Goal: Transaction & Acquisition: Purchase product/service

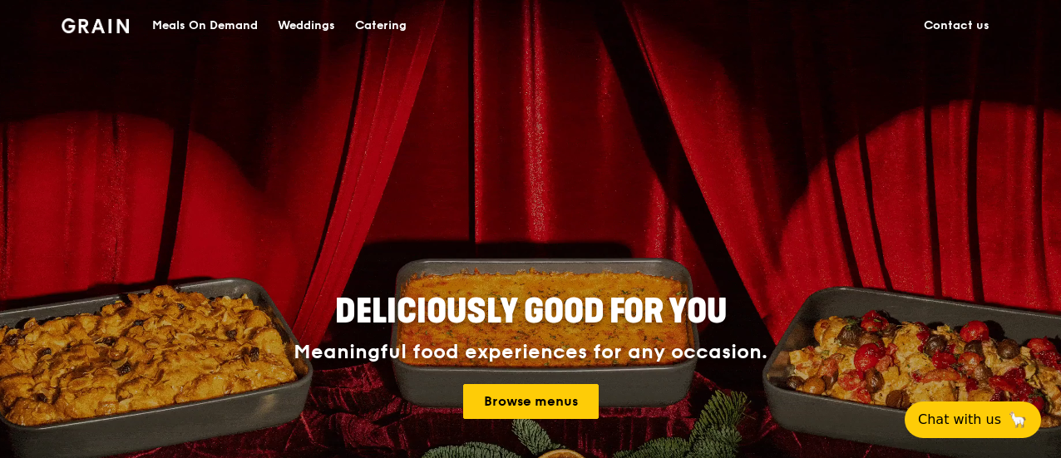
click at [374, 23] on div "Catering" at bounding box center [381, 26] width 52 height 50
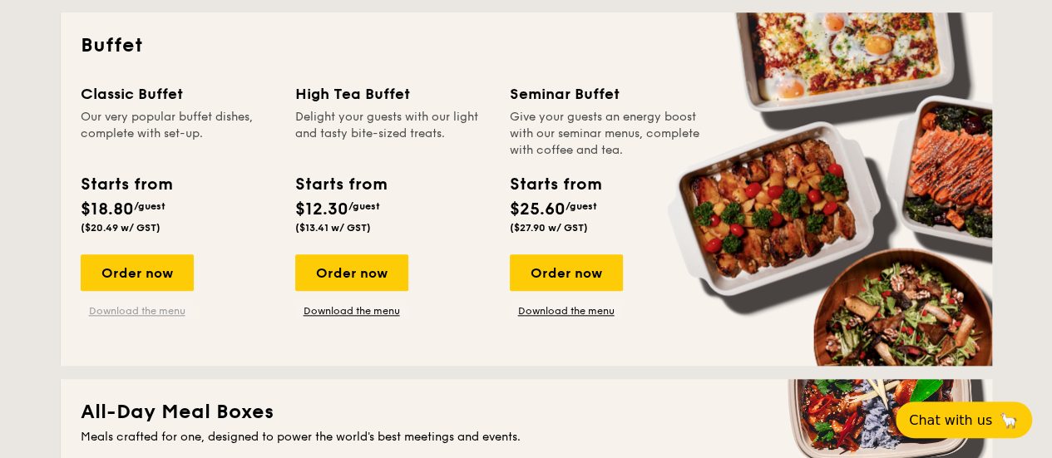
scroll to position [748, 0]
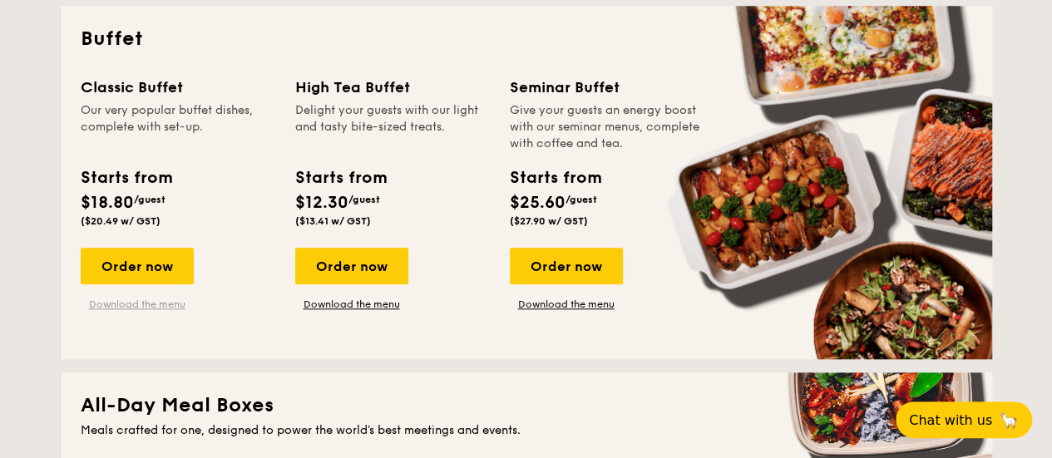
click at [142, 300] on link "Download the menu" at bounding box center [137, 304] width 113 height 13
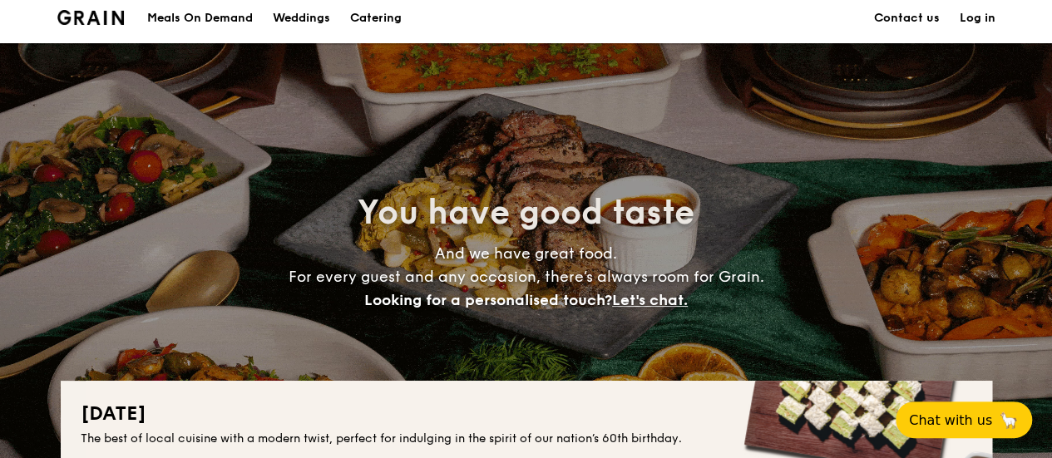
scroll to position [0, 0]
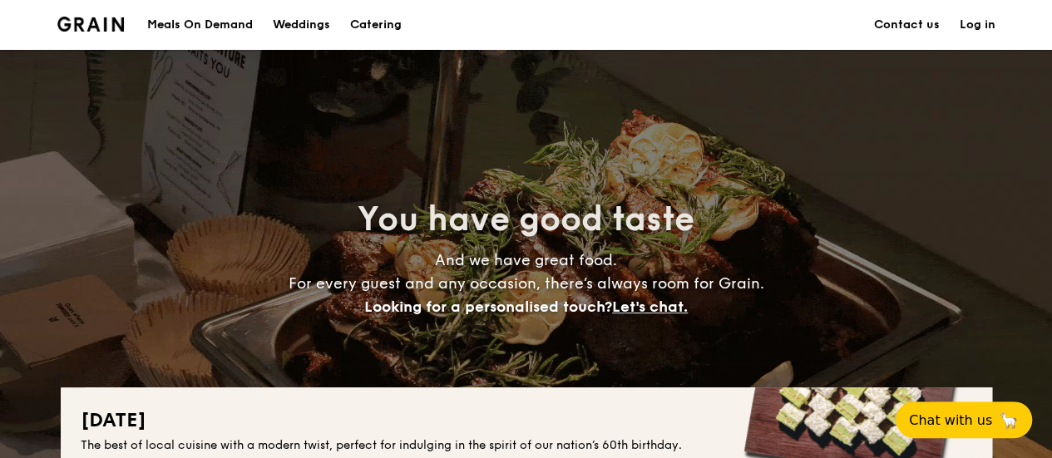
click at [914, 27] on link "Contact us" at bounding box center [907, 25] width 66 height 50
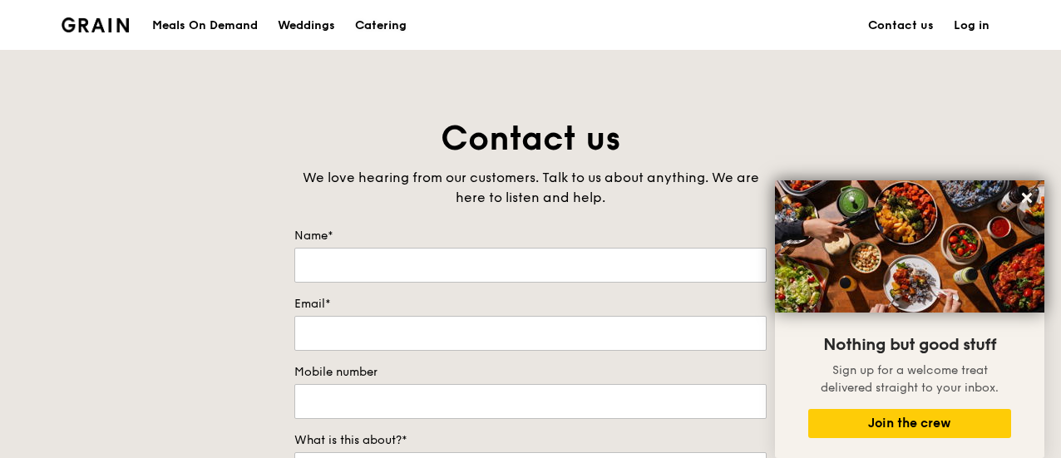
click at [390, 27] on div "Catering" at bounding box center [381, 26] width 52 height 50
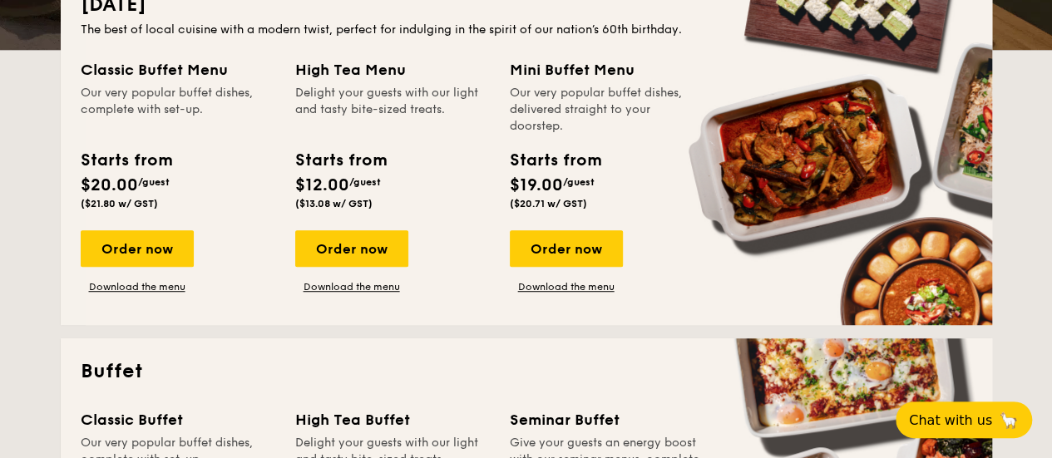
scroll to position [665, 0]
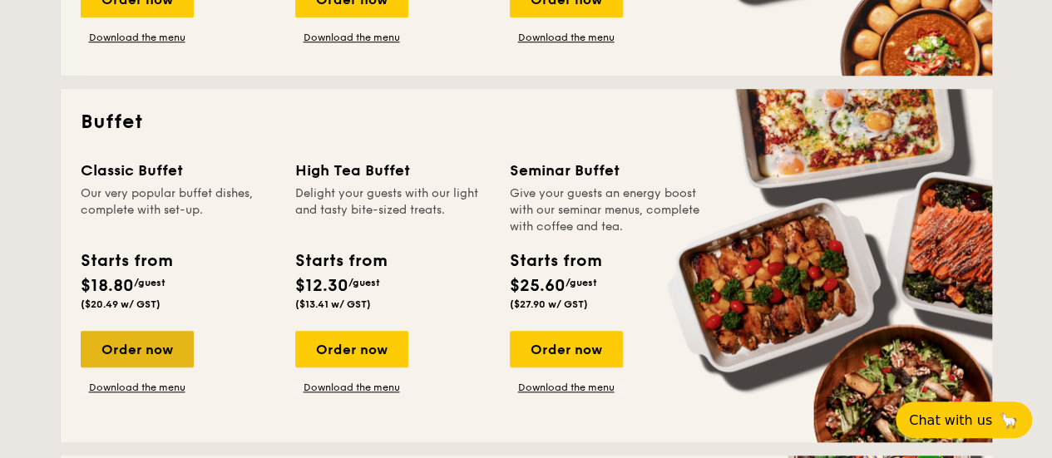
click at [158, 343] on div "Order now" at bounding box center [137, 349] width 113 height 37
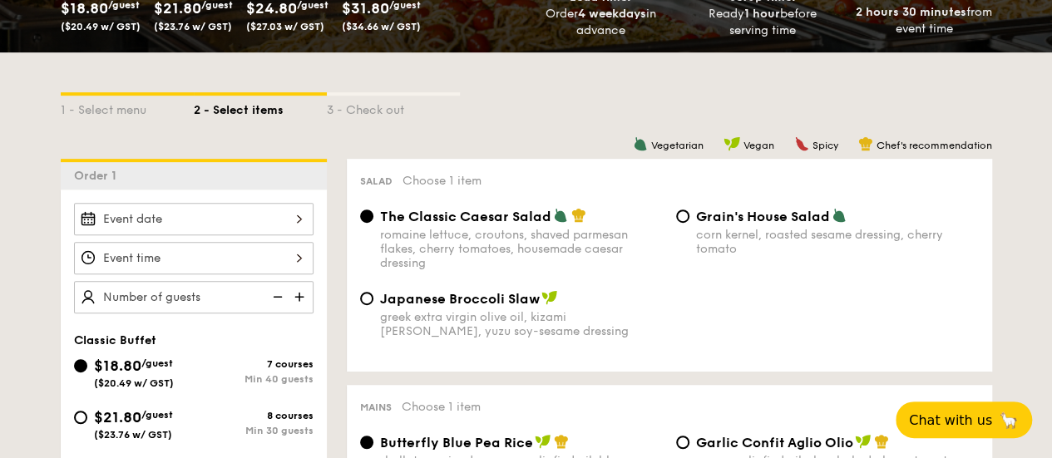
scroll to position [333, 0]
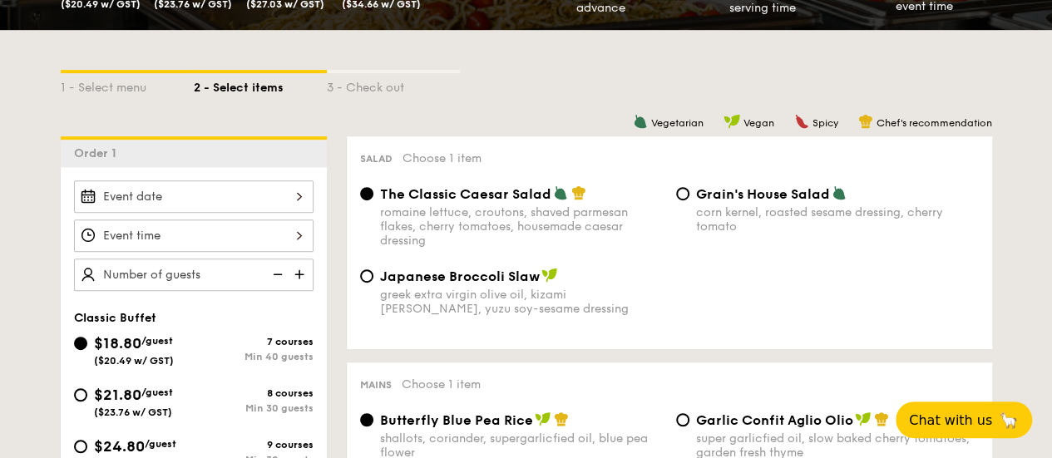
click at [294, 198] on div at bounding box center [194, 196] width 240 height 32
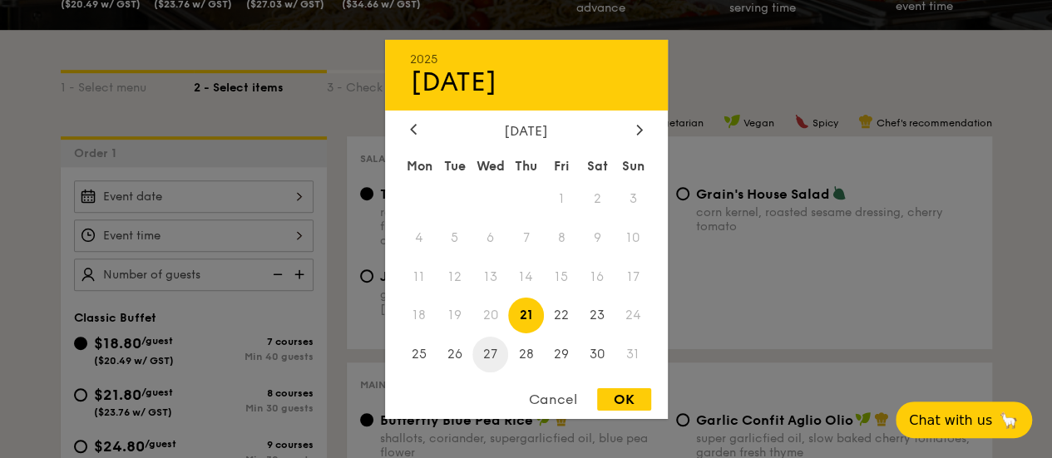
click at [485, 355] on span "27" at bounding box center [490, 355] width 36 height 36
click at [637, 394] on div "OK" at bounding box center [624, 399] width 54 height 22
type input "Aug 27, 2025"
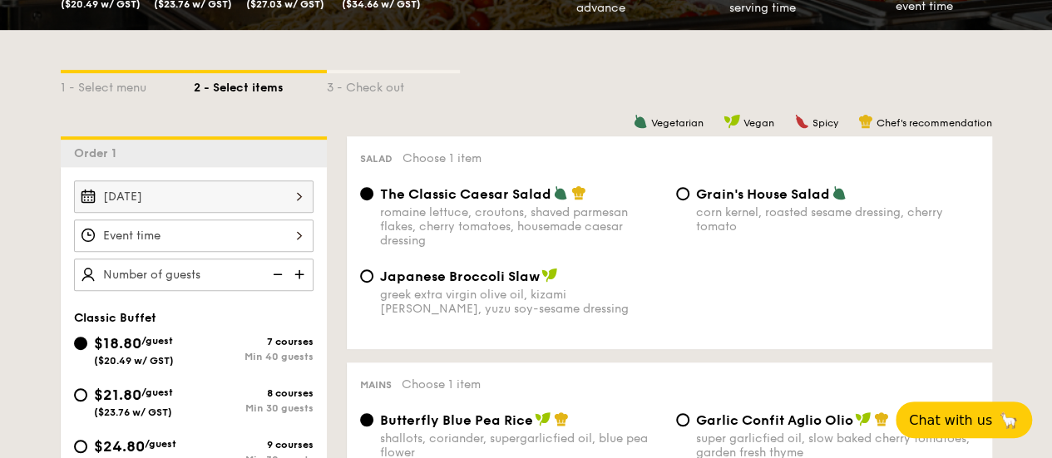
click at [293, 237] on div at bounding box center [194, 236] width 240 height 32
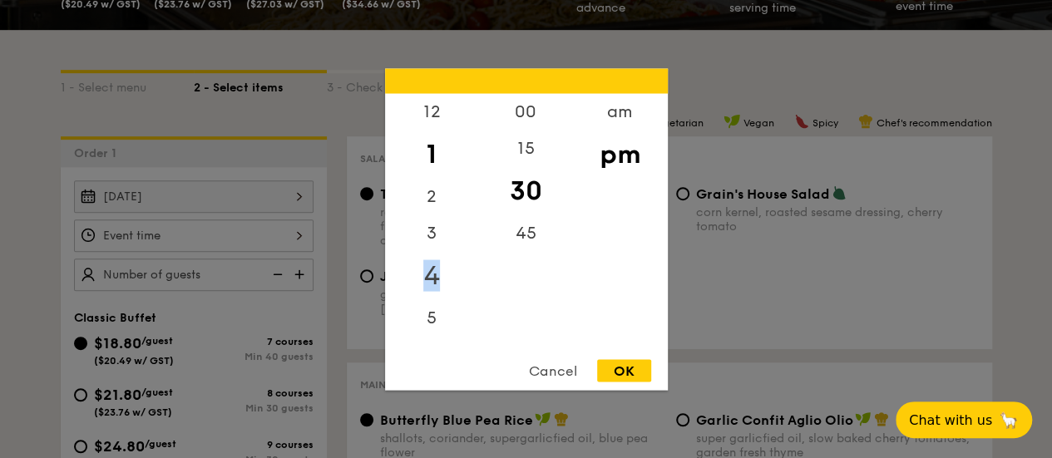
drag, startPoint x: 434, startPoint y: 235, endPoint x: 437, endPoint y: 269, distance: 34.3
click at [437, 282] on div "12 1 2 3 4 5 6 7 8 9 10 11" at bounding box center [432, 220] width 94 height 254
click at [424, 122] on div "12" at bounding box center [432, 117] width 94 height 48
click at [520, 130] on div "15" at bounding box center [526, 154] width 94 height 48
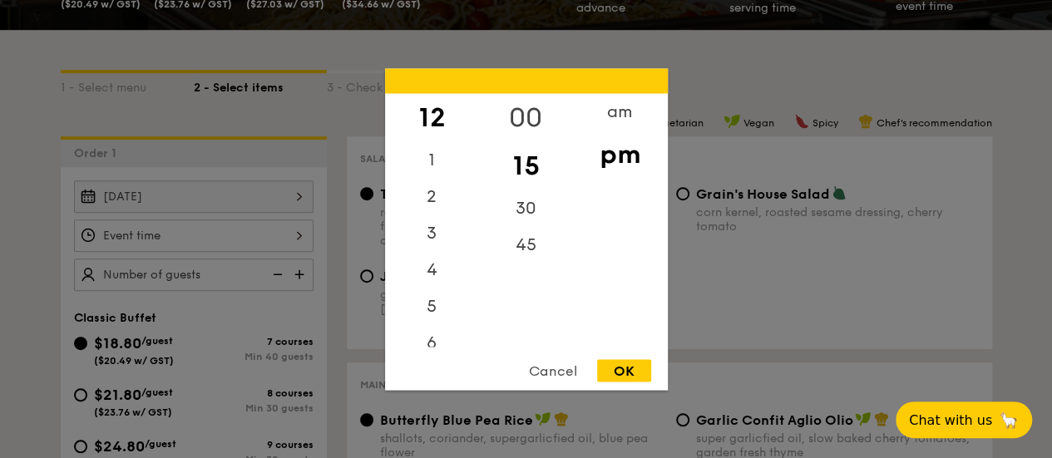
click at [522, 114] on div "00" at bounding box center [526, 117] width 94 height 48
click at [521, 159] on div "15" at bounding box center [526, 165] width 94 height 48
click at [534, 115] on div "00" at bounding box center [526, 117] width 94 height 48
click at [634, 365] on div "OK" at bounding box center [624, 370] width 54 height 22
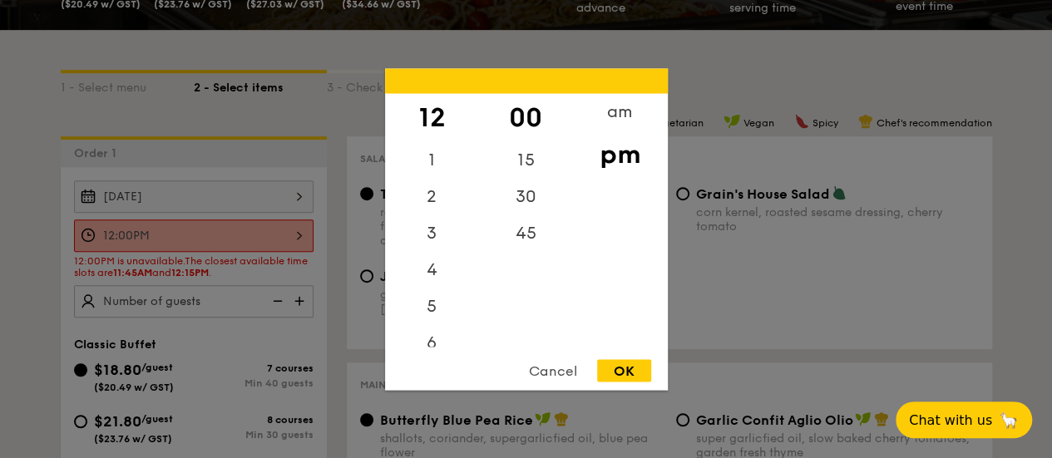
click at [230, 242] on div "12:00PM 12 1 2 3 4 5 6 7 8 9 10 11 00 15 30 45 am pm Cancel OK" at bounding box center [194, 236] width 240 height 32
click at [516, 160] on div "15" at bounding box center [526, 165] width 94 height 48
click at [612, 370] on div "OK" at bounding box center [624, 370] width 54 height 22
type input "12:15PM"
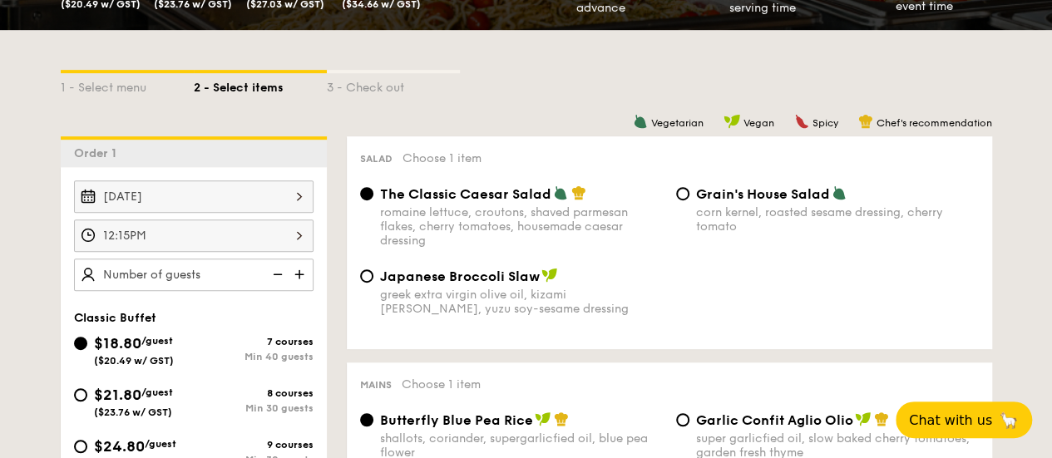
click at [296, 272] on img at bounding box center [301, 275] width 25 height 32
click at [280, 273] on img at bounding box center [276, 275] width 25 height 32
click at [274, 275] on img at bounding box center [276, 275] width 25 height 32
type input "40 guests"
click at [81, 393] on input "$21.80 /guest ($23.76 w/ GST) 8 courses Min 30 guests" at bounding box center [80, 394] width 13 height 13
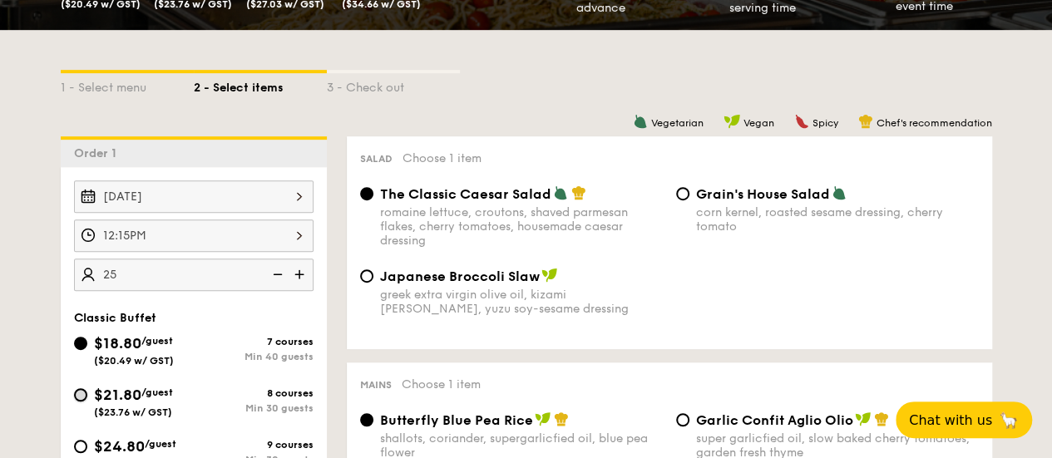
radio input "true"
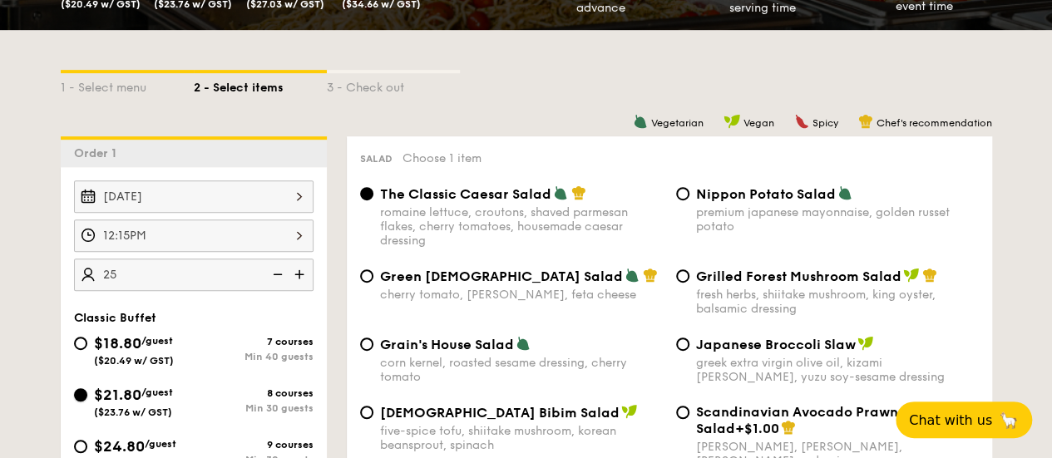
click at [81, 393] on input "$21.80 /guest ($23.76 w/ GST) 8 courses Min 30 guests" at bounding box center [80, 394] width 13 height 13
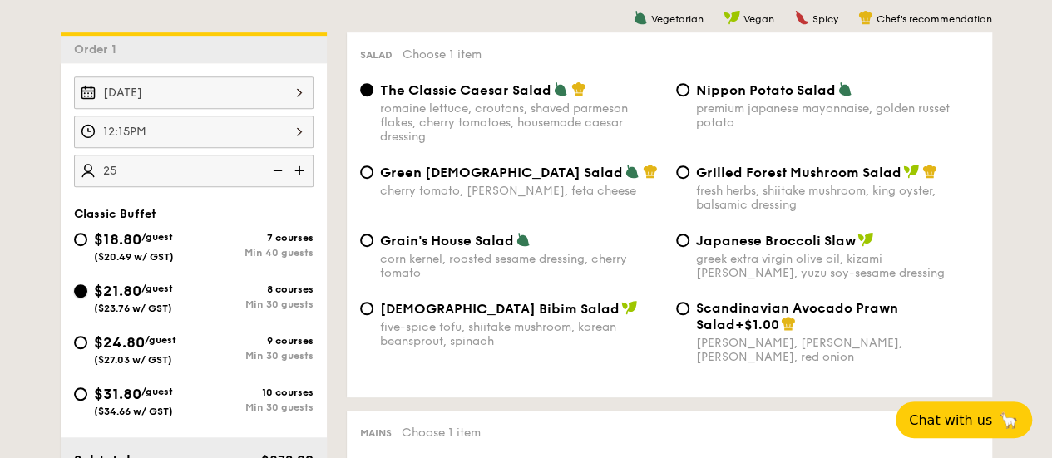
scroll to position [416, 0]
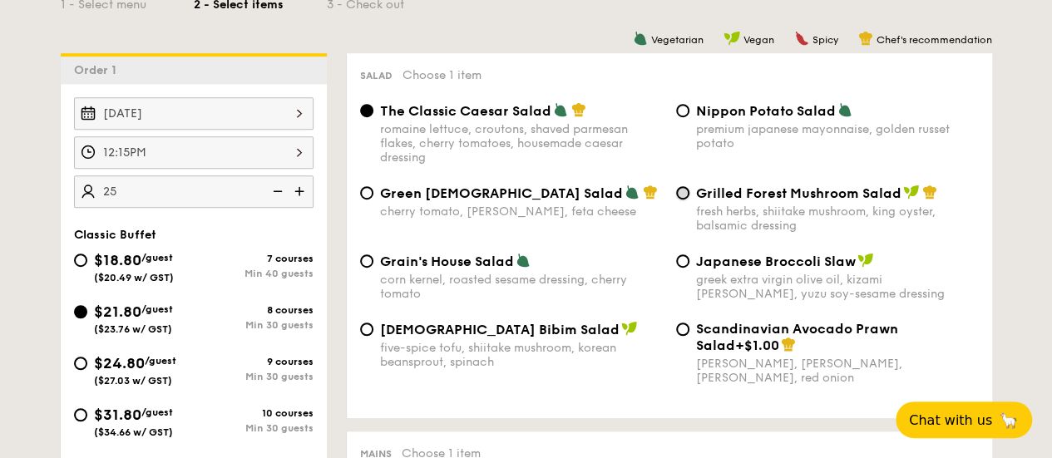
click at [683, 195] on input "Grilled Forest Mushroom Salad fresh herbs, shiitake mushroom, king oyster, bals…" at bounding box center [682, 192] width 13 height 13
radio input "true"
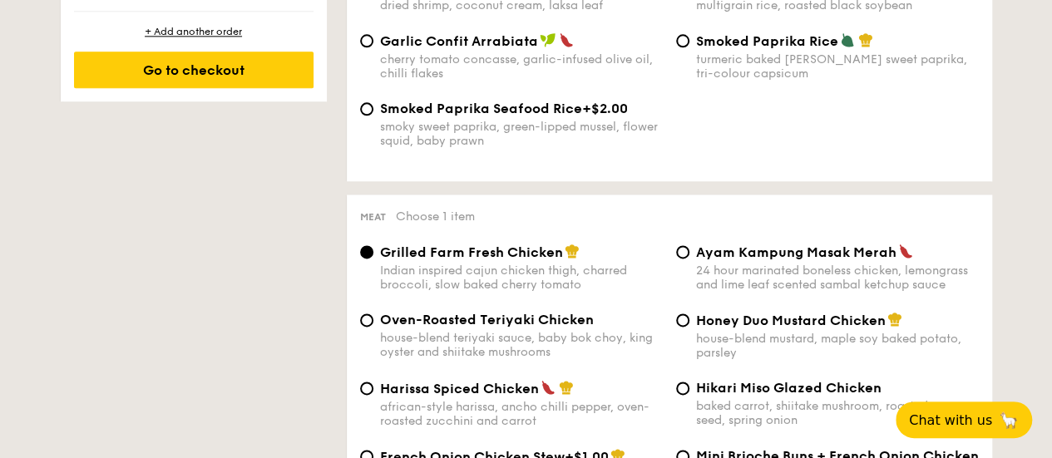
scroll to position [1081, 0]
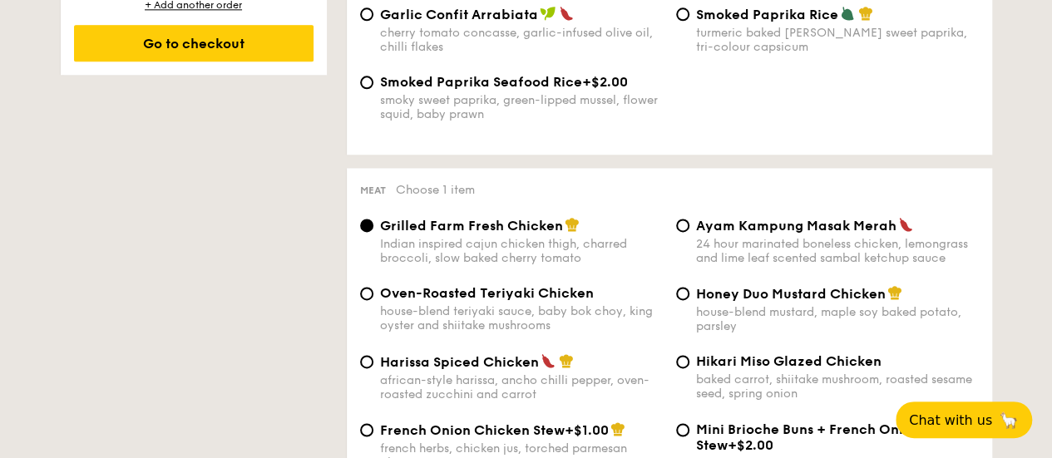
click at [500, 370] on span "Harissa Spiced Chicken" at bounding box center [459, 362] width 159 height 16
click at [373, 368] on input "Harissa Spiced Chicken african-style harissa, ancho chilli pepper, oven-roasted…" at bounding box center [366, 361] width 13 height 13
radio input "true"
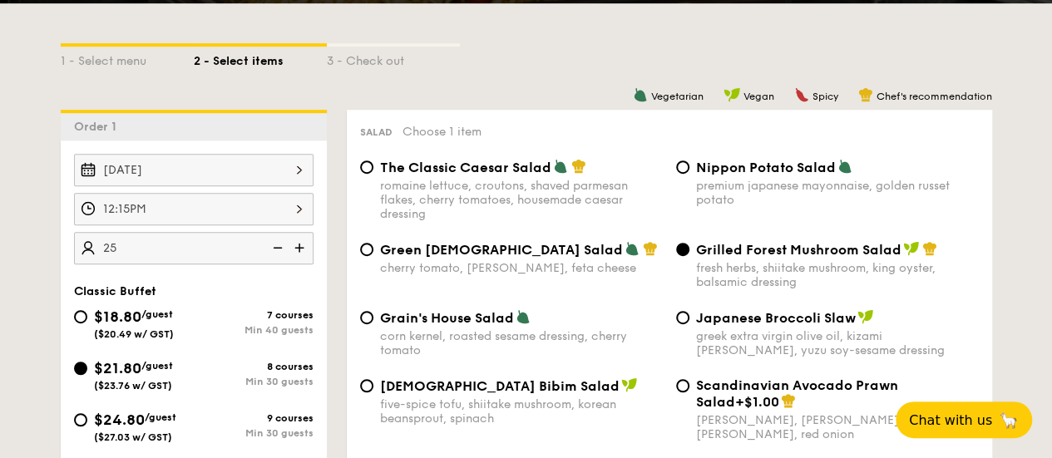
scroll to position [333, 0]
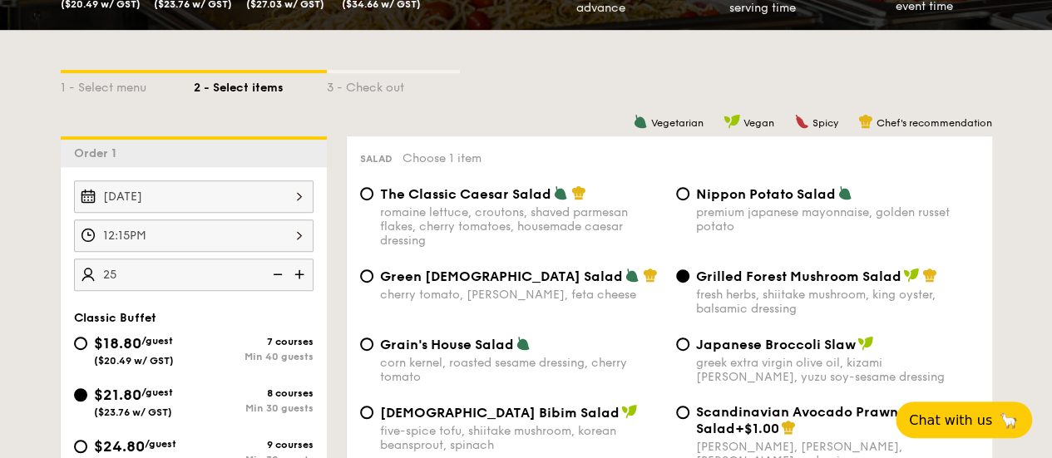
click at [278, 270] on img at bounding box center [276, 275] width 25 height 32
click at [274, 273] on img at bounding box center [276, 275] width 25 height 32
type input "30 guests"
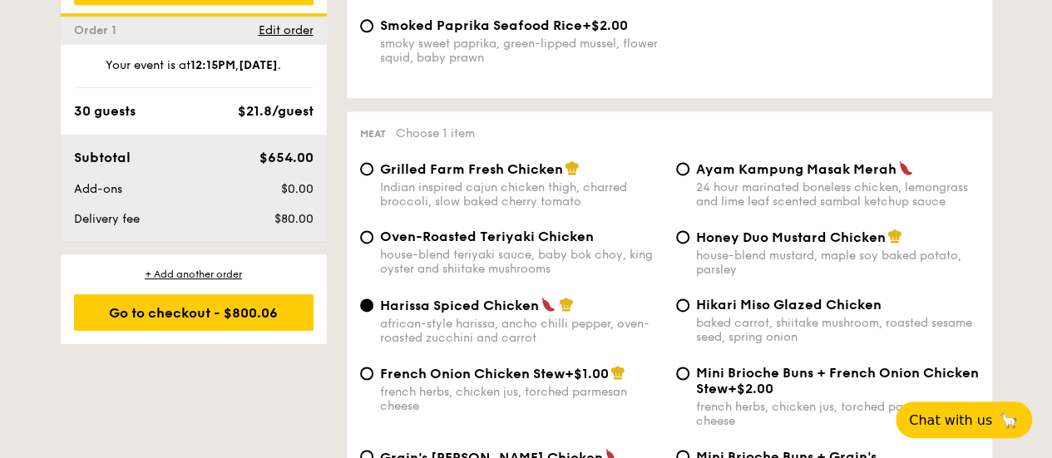
scroll to position [1164, 0]
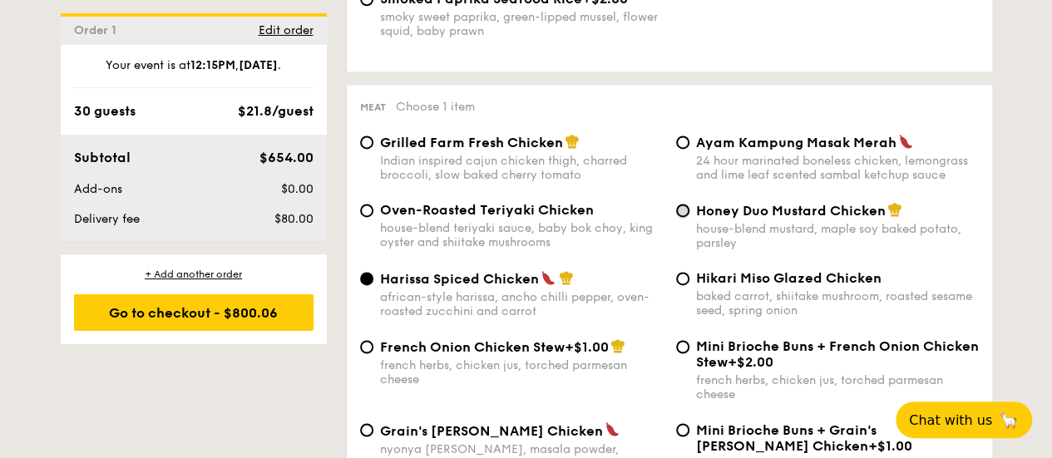
click at [683, 217] on input "Honey Duo Mustard Chicken house-blend mustard, maple soy baked potato, parsley" at bounding box center [682, 210] width 13 height 13
radio input "true"
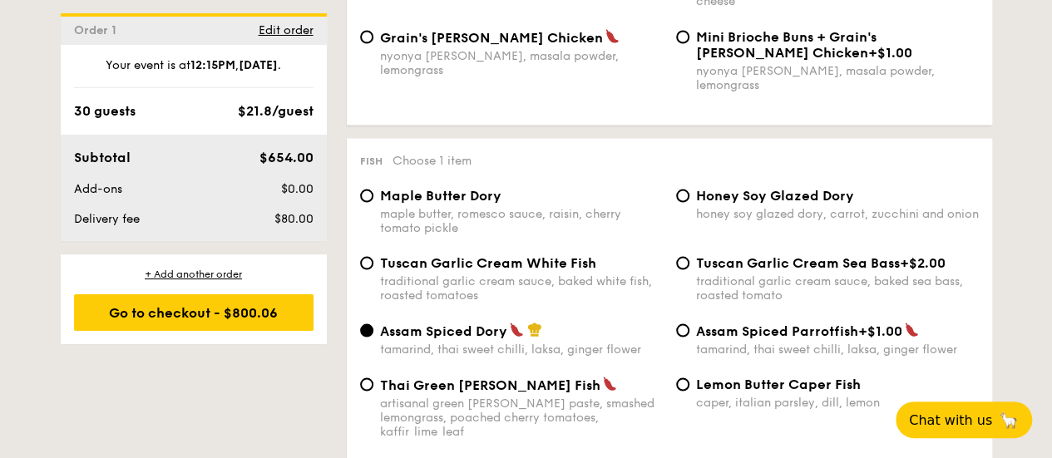
scroll to position [1580, 0]
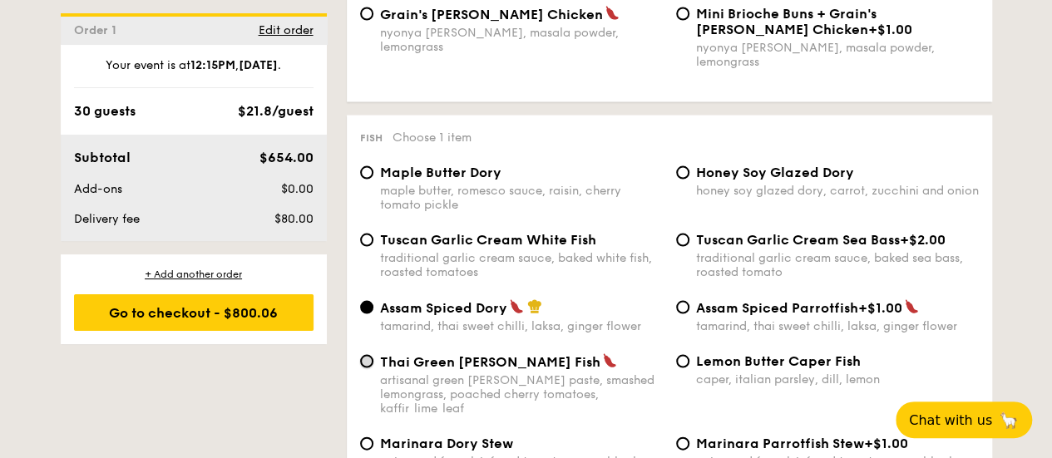
click at [365, 362] on input "Thai Green Curry Fish artisanal green curry paste, smashed lemongrass, poached …" at bounding box center [366, 361] width 13 height 13
radio input "true"
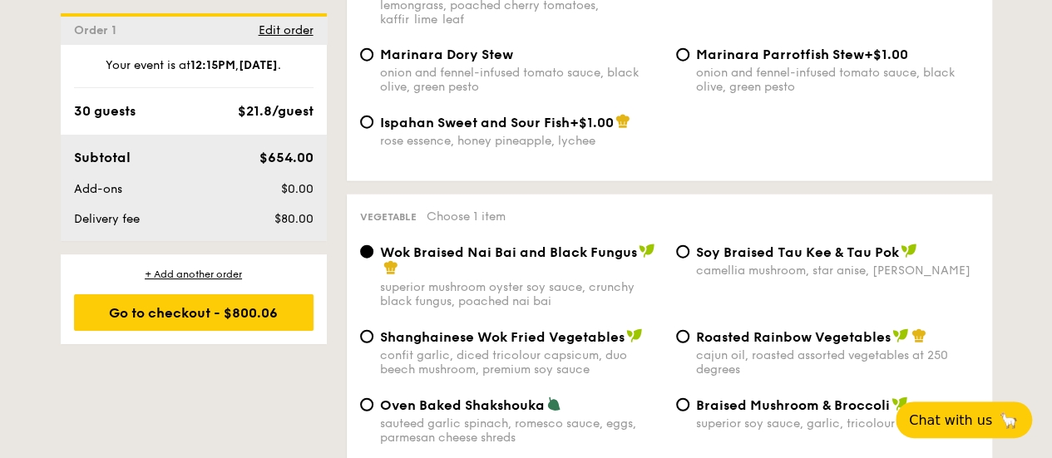
scroll to position [1996, 0]
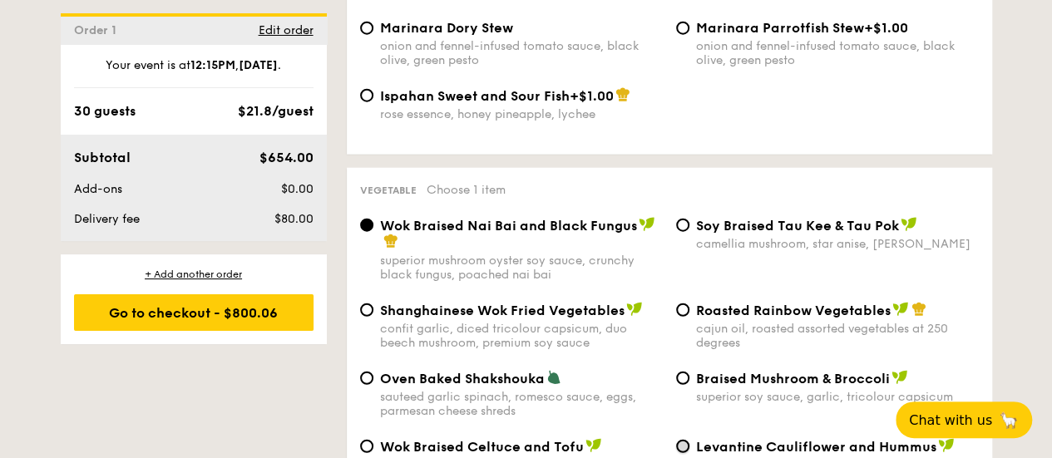
click at [685, 440] on input "Levantine Cauliflower and Hummus roasted sesame paste, pink peppercorn, fennel …" at bounding box center [682, 446] width 13 height 13
radio input "true"
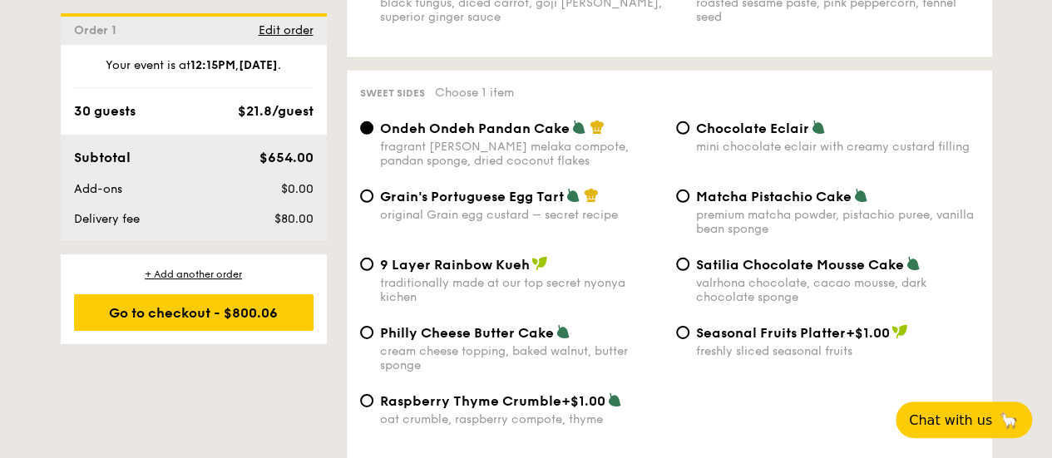
scroll to position [2495, 0]
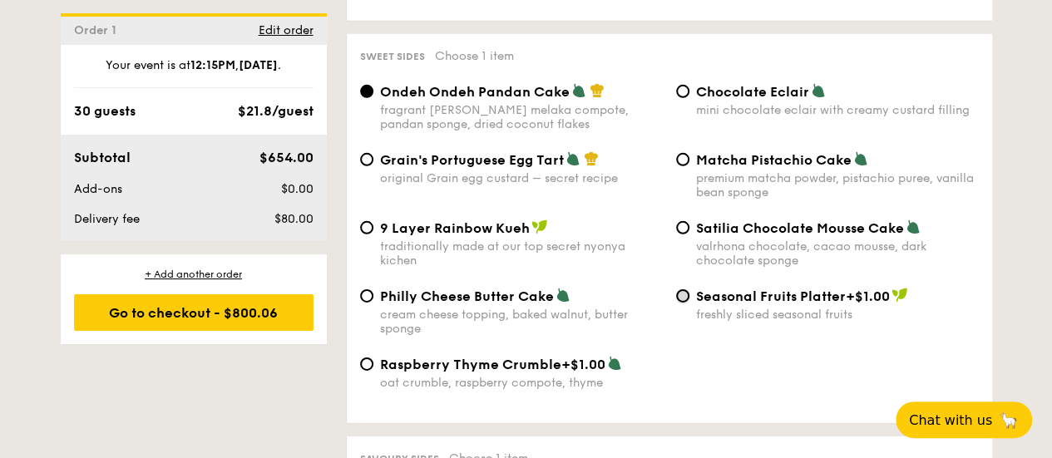
click at [684, 290] on input "Seasonal Fruits Platter +$1.00 freshly sliced seasonal fruits" at bounding box center [682, 295] width 13 height 13
radio input "true"
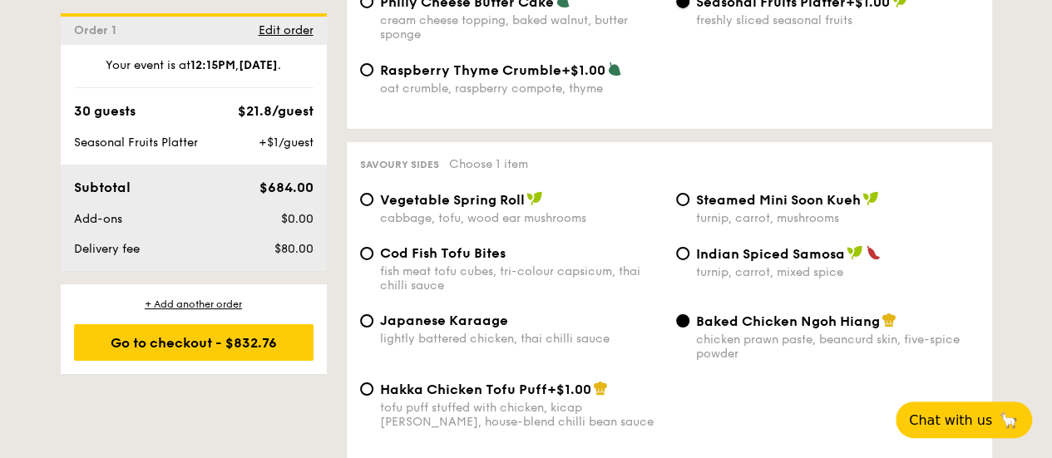
scroll to position [2827, 0]
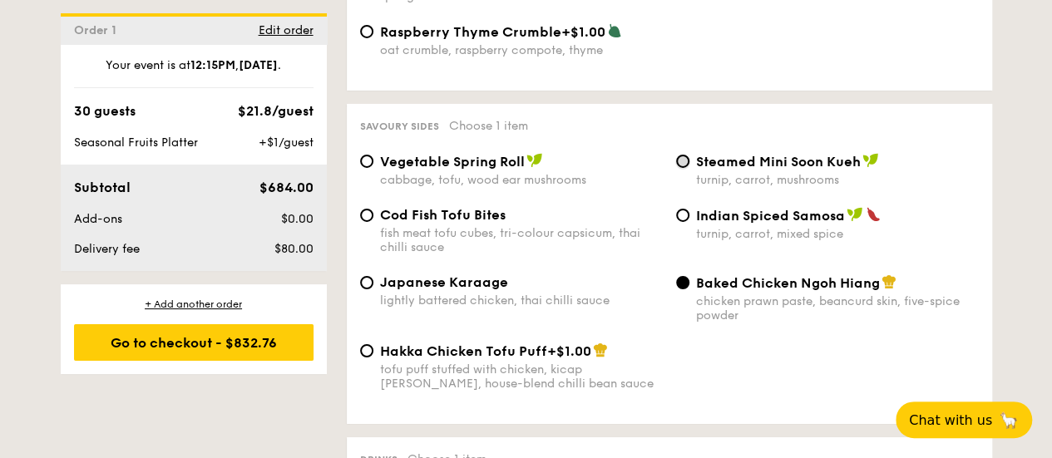
click at [683, 155] on input "Steamed Mini Soon Kueh turnip, carrot, mushrooms" at bounding box center [682, 161] width 13 height 13
radio input "true"
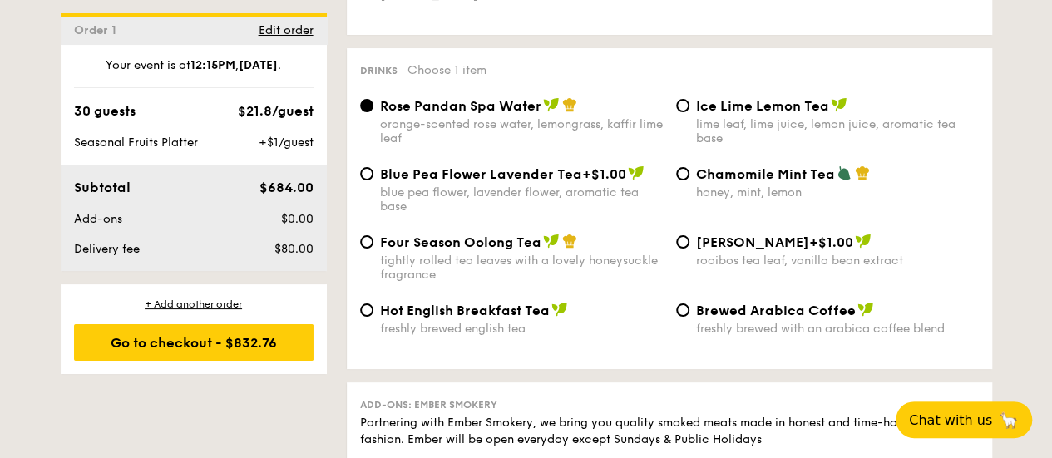
scroll to position [3243, 0]
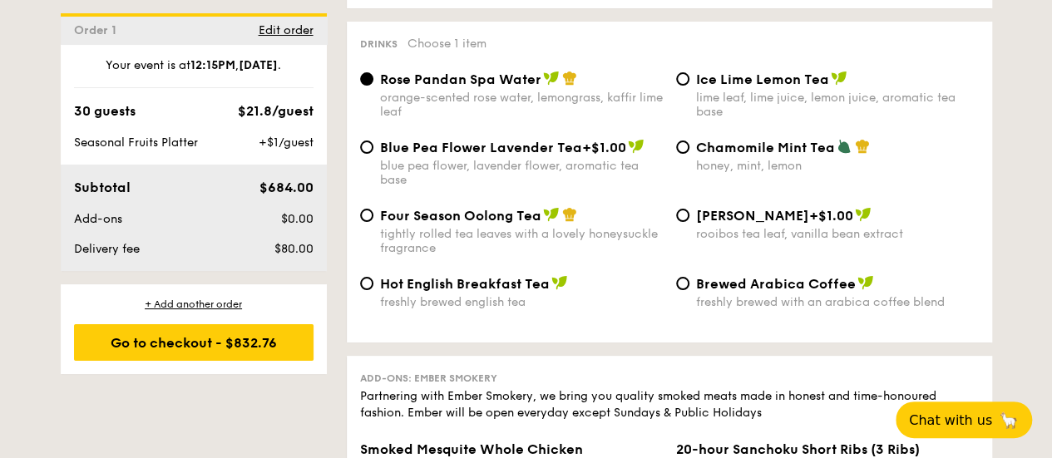
click at [682, 149] on div "Chamomile Mint Tea honey, mint, lemon" at bounding box center [827, 156] width 316 height 34
click at [683, 141] on input "Chamomile Mint Tea honey, mint, lemon" at bounding box center [682, 147] width 13 height 13
radio input "true"
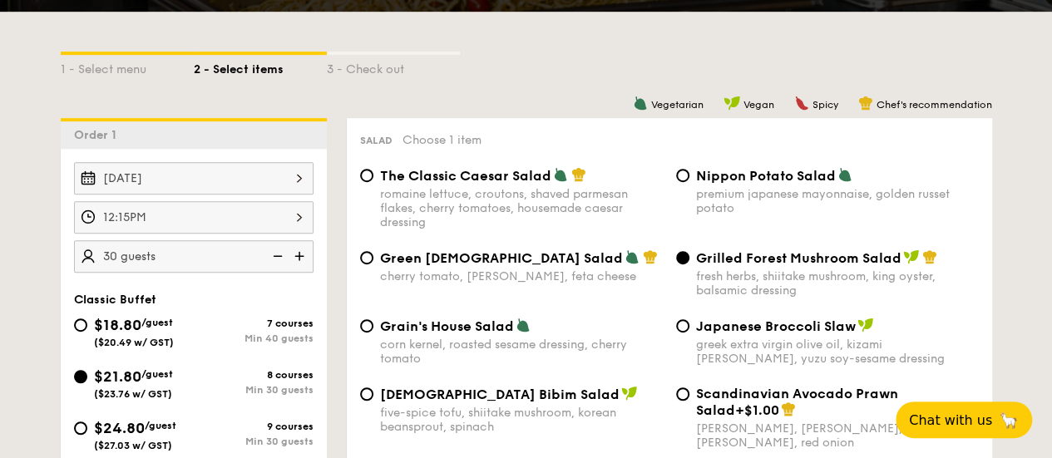
scroll to position [249, 0]
